Goal: Check status: Check status

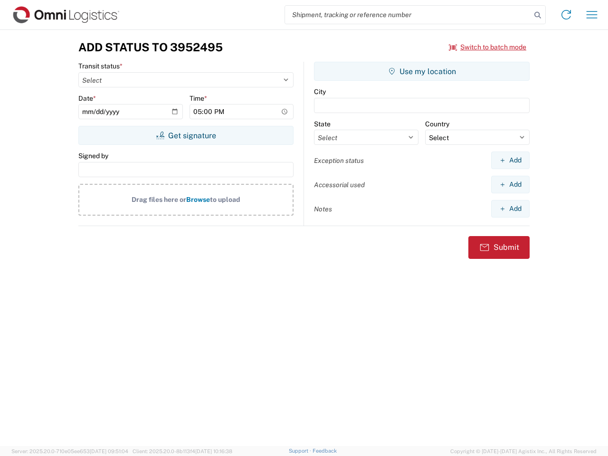
click at [408, 15] on input "search" at bounding box center [408, 15] width 246 height 18
click at [537, 15] on icon at bounding box center [537, 15] width 13 height 13
click at [566, 15] on icon at bounding box center [565, 14] width 15 height 15
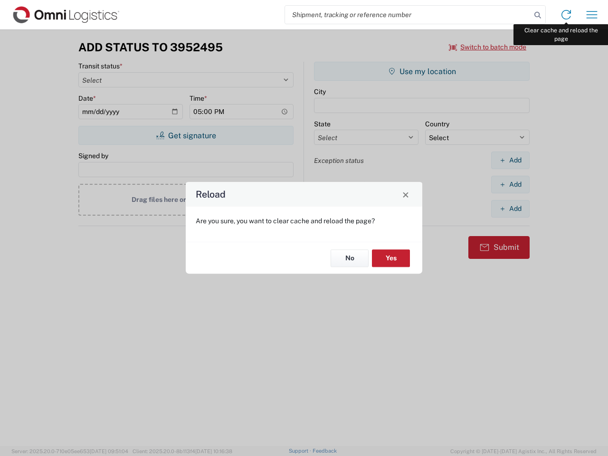
click at [592, 15] on div "Reload Are you sure, you want to clear cache and reload the page? No Yes" at bounding box center [304, 228] width 608 height 456
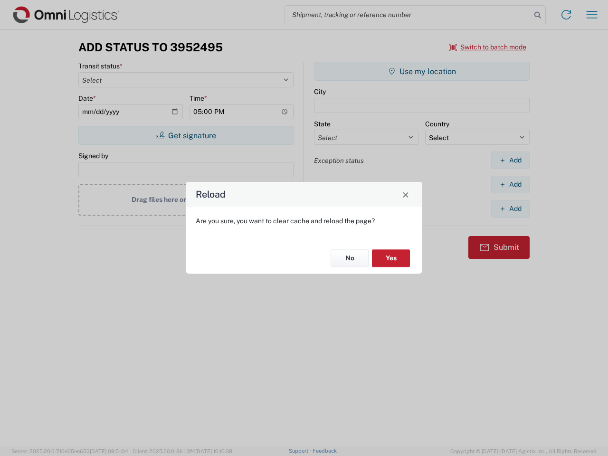
click at [488, 47] on div "Reload Are you sure, you want to clear cache and reload the page? No Yes" at bounding box center [304, 228] width 608 height 456
click at [186, 135] on div "Reload Are you sure, you want to clear cache and reload the page? No Yes" at bounding box center [304, 228] width 608 height 456
click at [422, 71] on div "Reload Are you sure, you want to clear cache and reload the page? No Yes" at bounding box center [304, 228] width 608 height 456
click at [510, 160] on div "Reload Are you sure, you want to clear cache and reload the page? No Yes" at bounding box center [304, 228] width 608 height 456
click at [510, 184] on div "Reload Are you sure, you want to clear cache and reload the page? No Yes" at bounding box center [304, 228] width 608 height 456
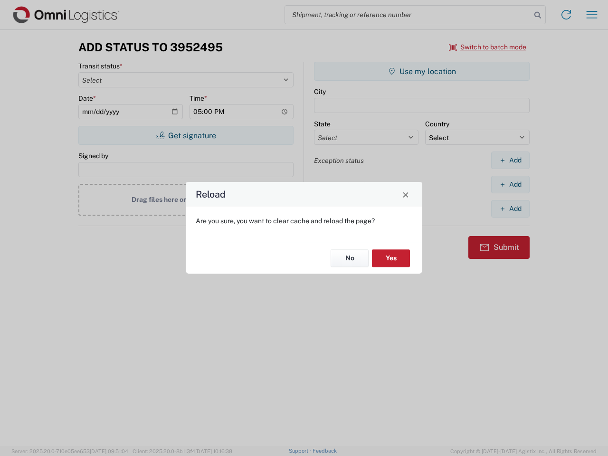
click at [510, 208] on div "Reload Are you sure, you want to clear cache and reload the page? No Yes" at bounding box center [304, 228] width 608 height 456
